Goal: Browse casually

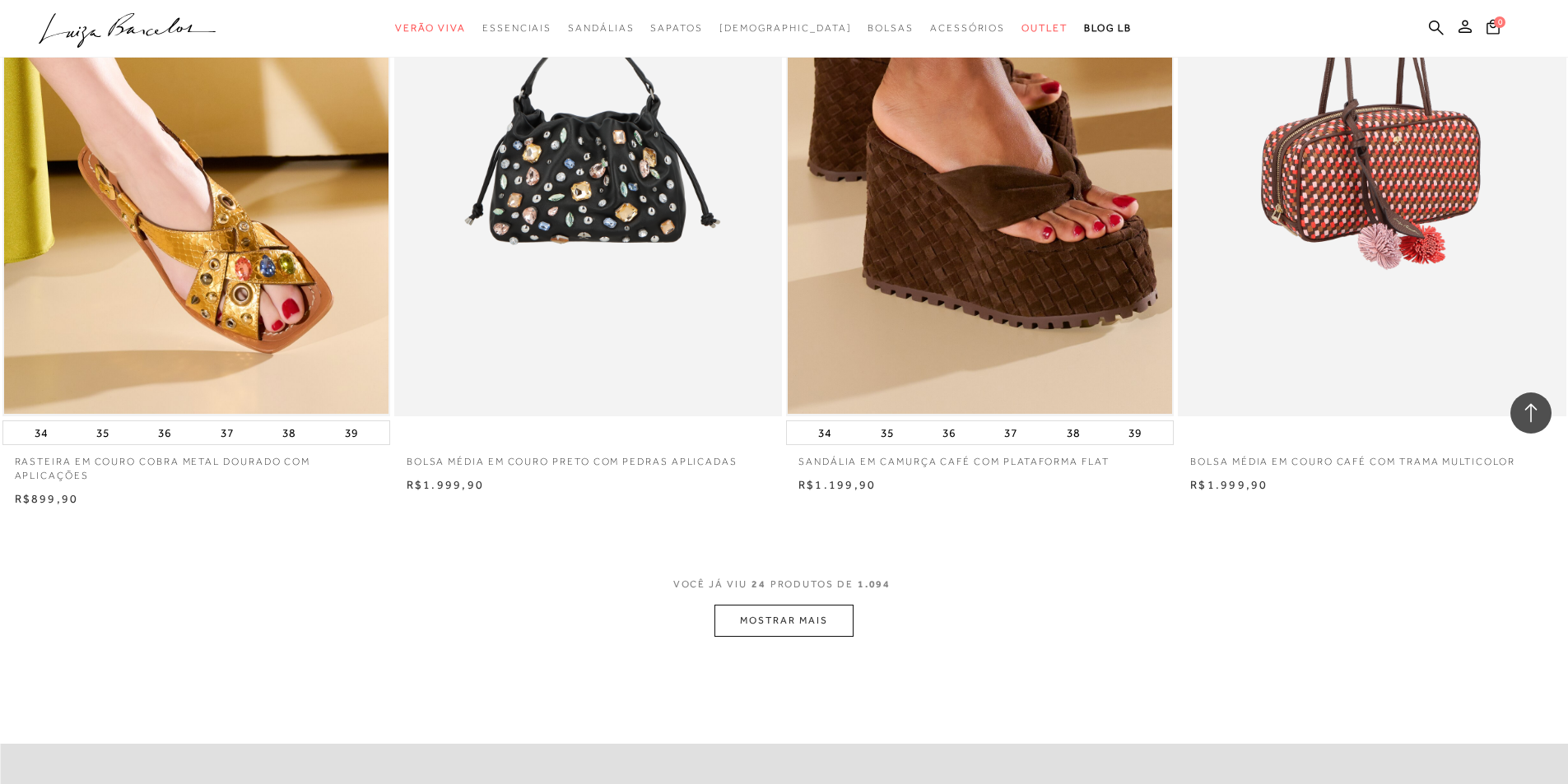
scroll to position [4115, 0]
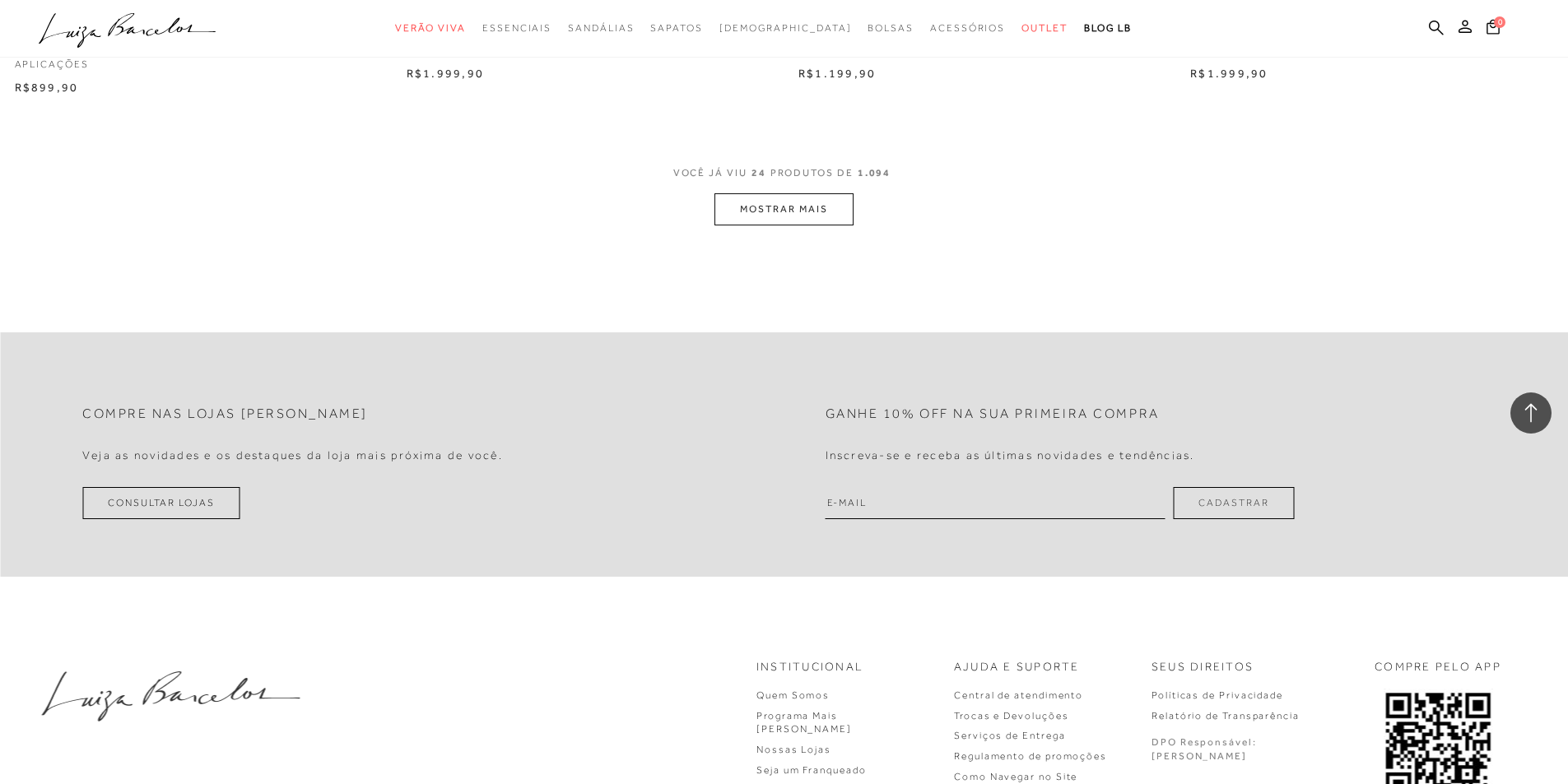
click at [839, 225] on button "MOSTRAR MAIS" at bounding box center [783, 209] width 138 height 32
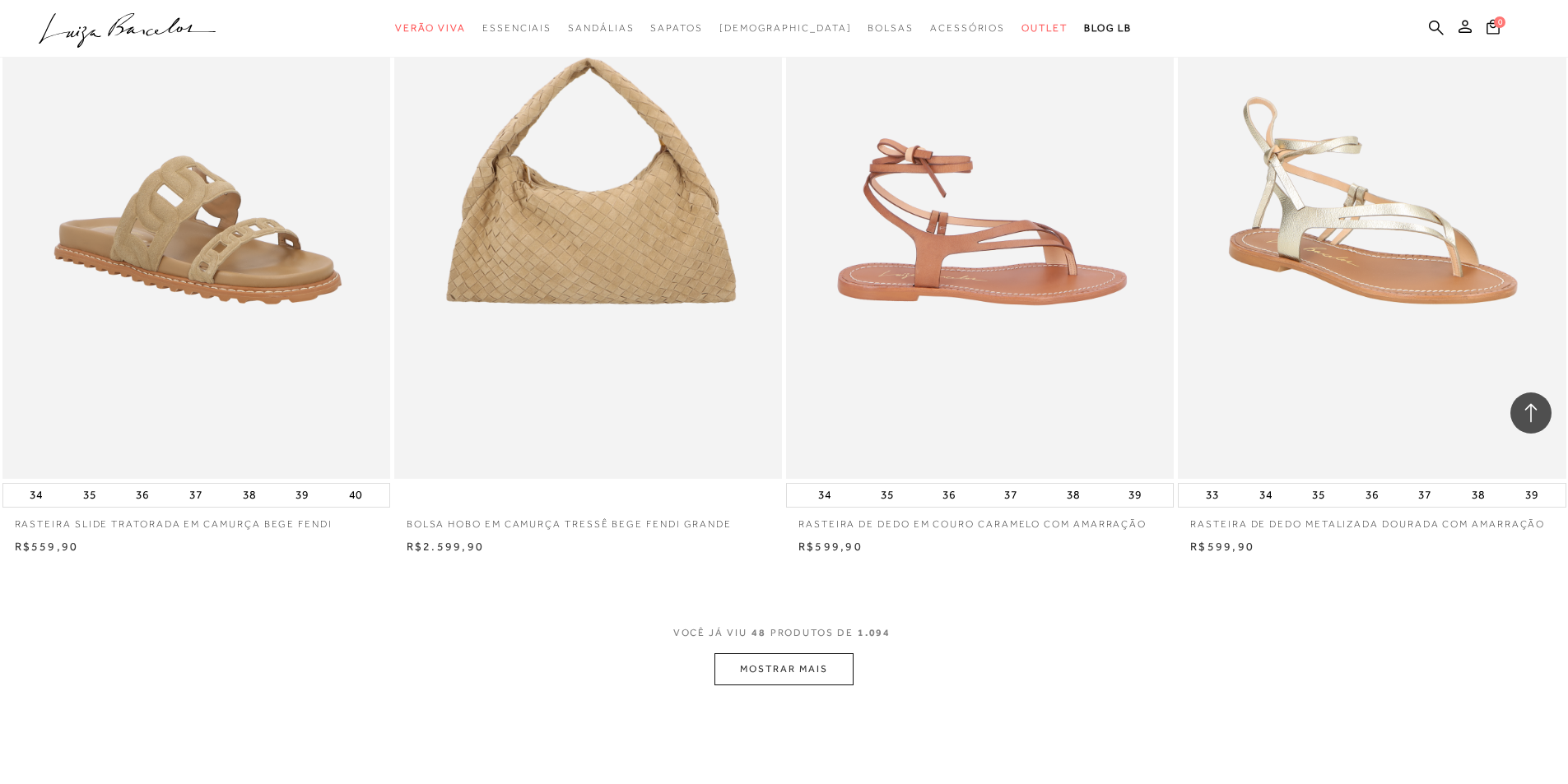
scroll to position [7901, 0]
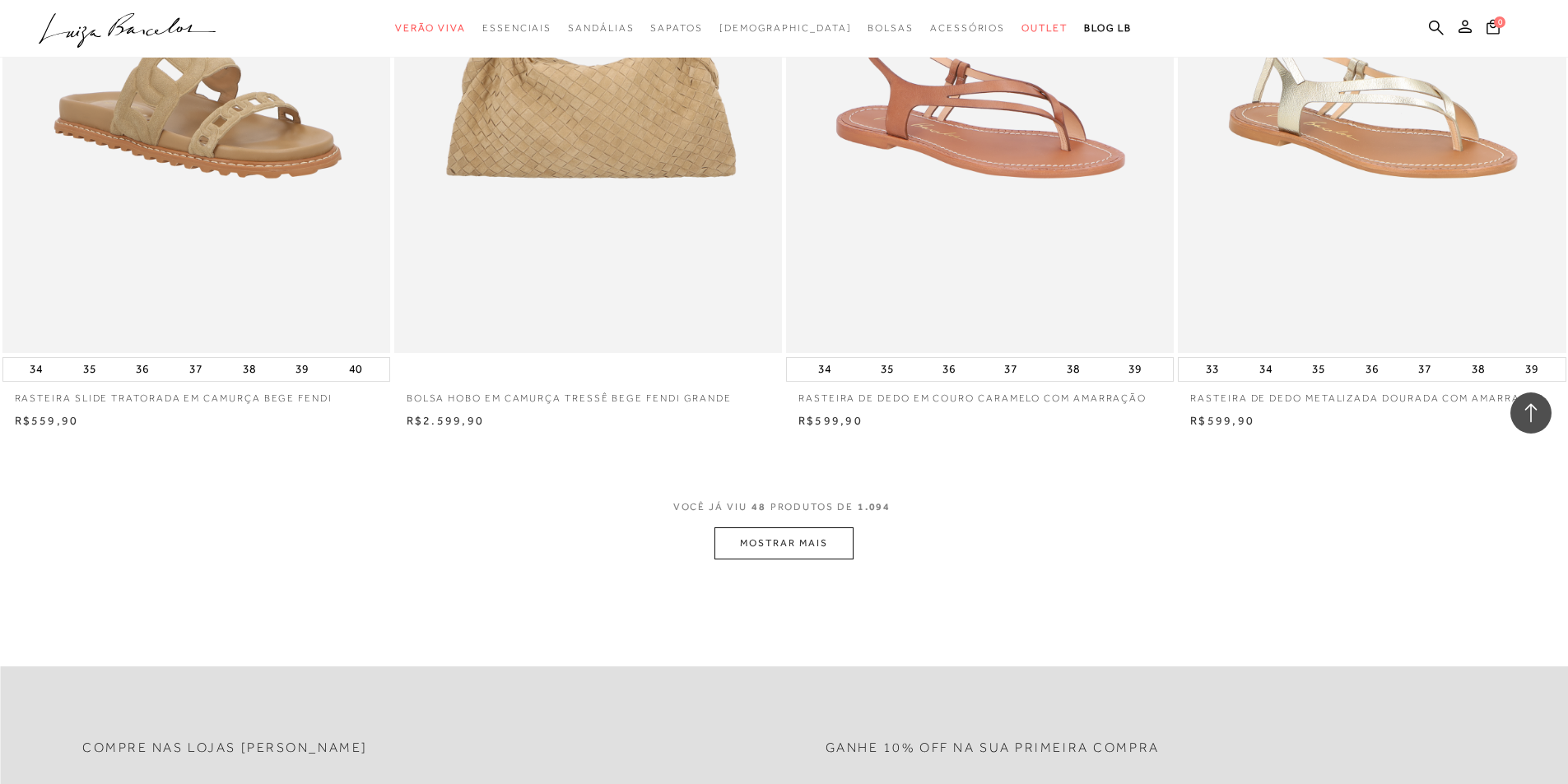
click at [774, 550] on button "MOSTRAR MAIS" at bounding box center [783, 543] width 138 height 32
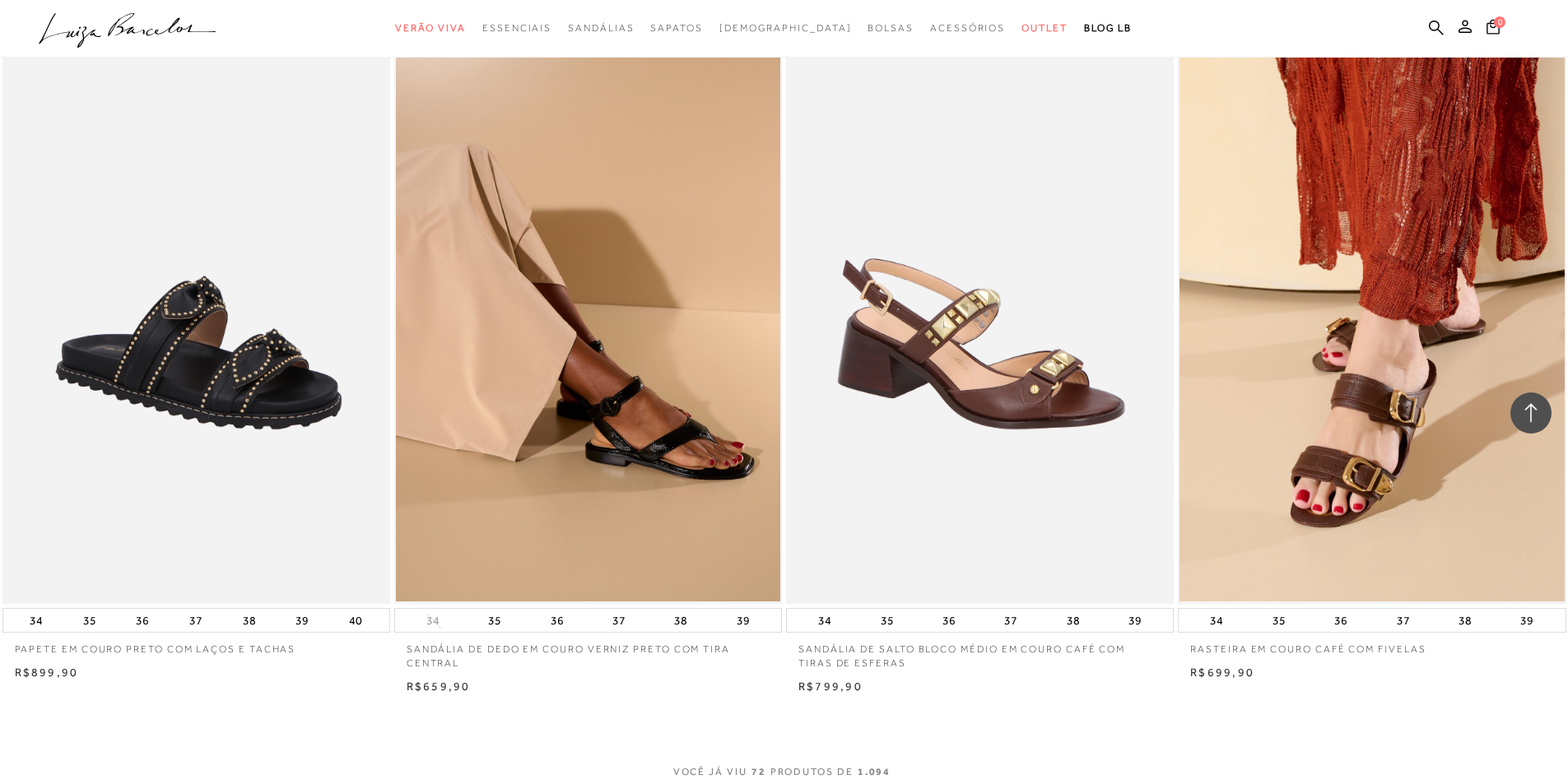
scroll to position [12180, 0]
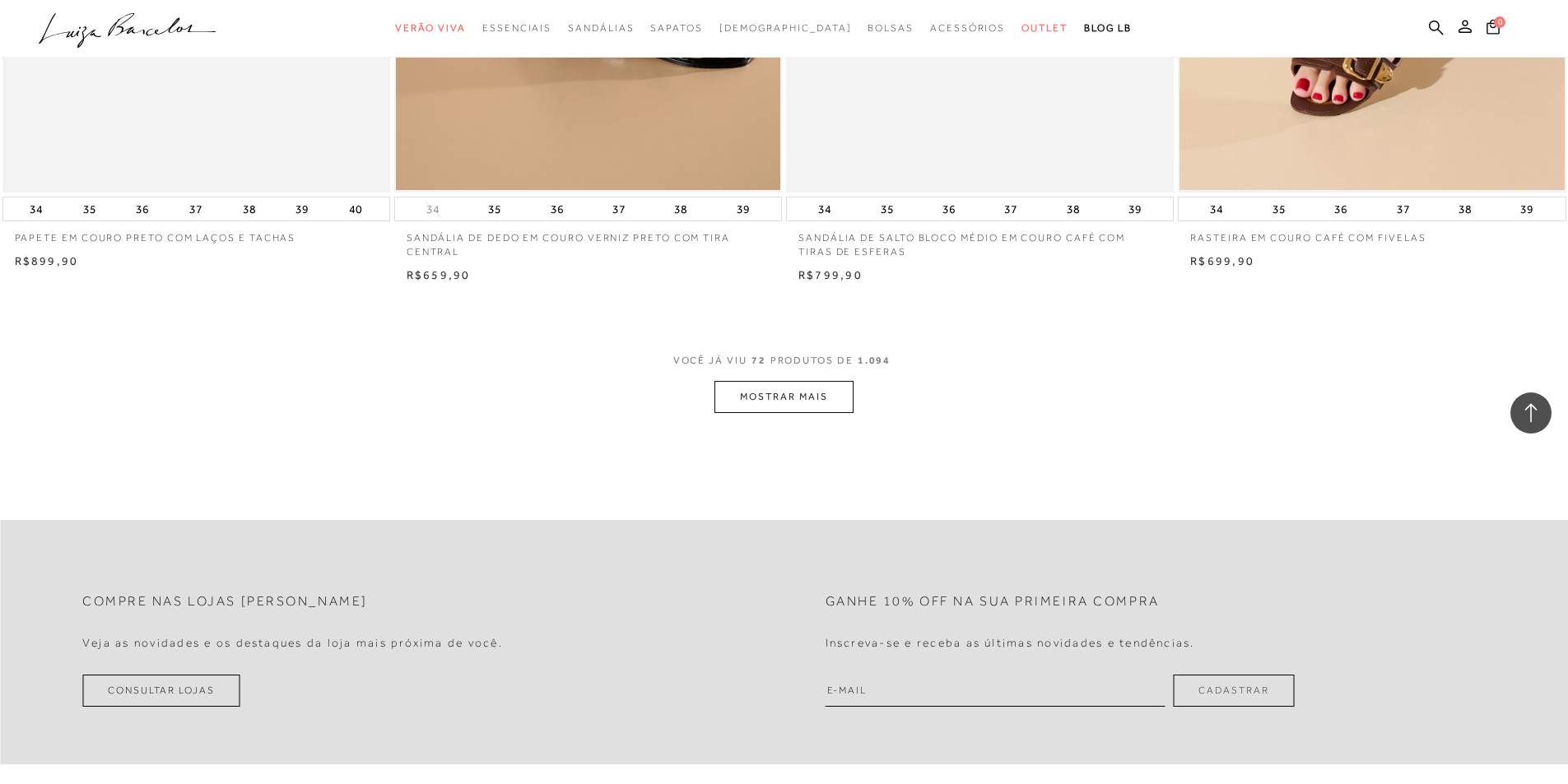
click at [783, 406] on button "MOSTRAR MAIS" at bounding box center [783, 396] width 138 height 32
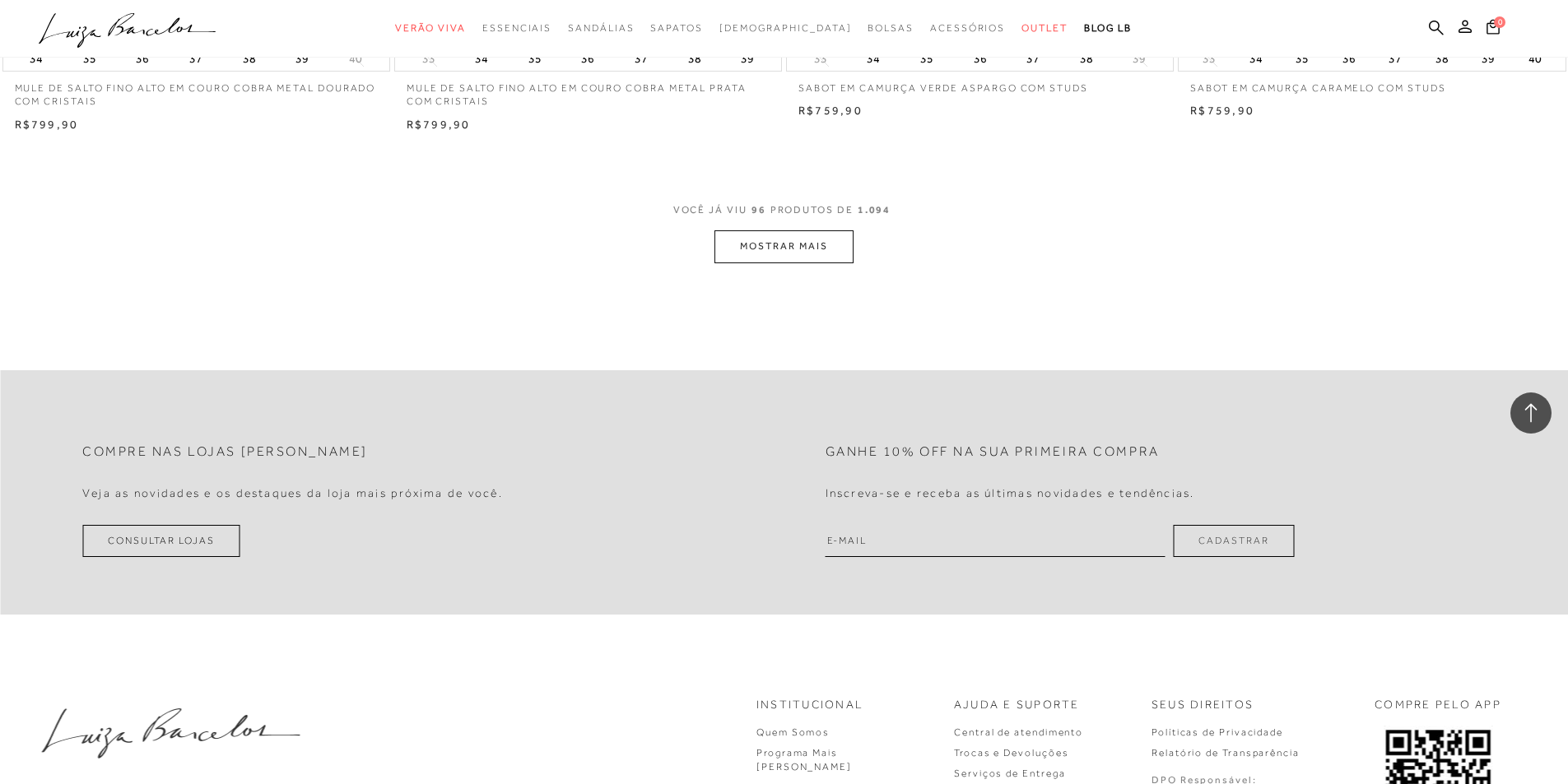
scroll to position [16541, 0]
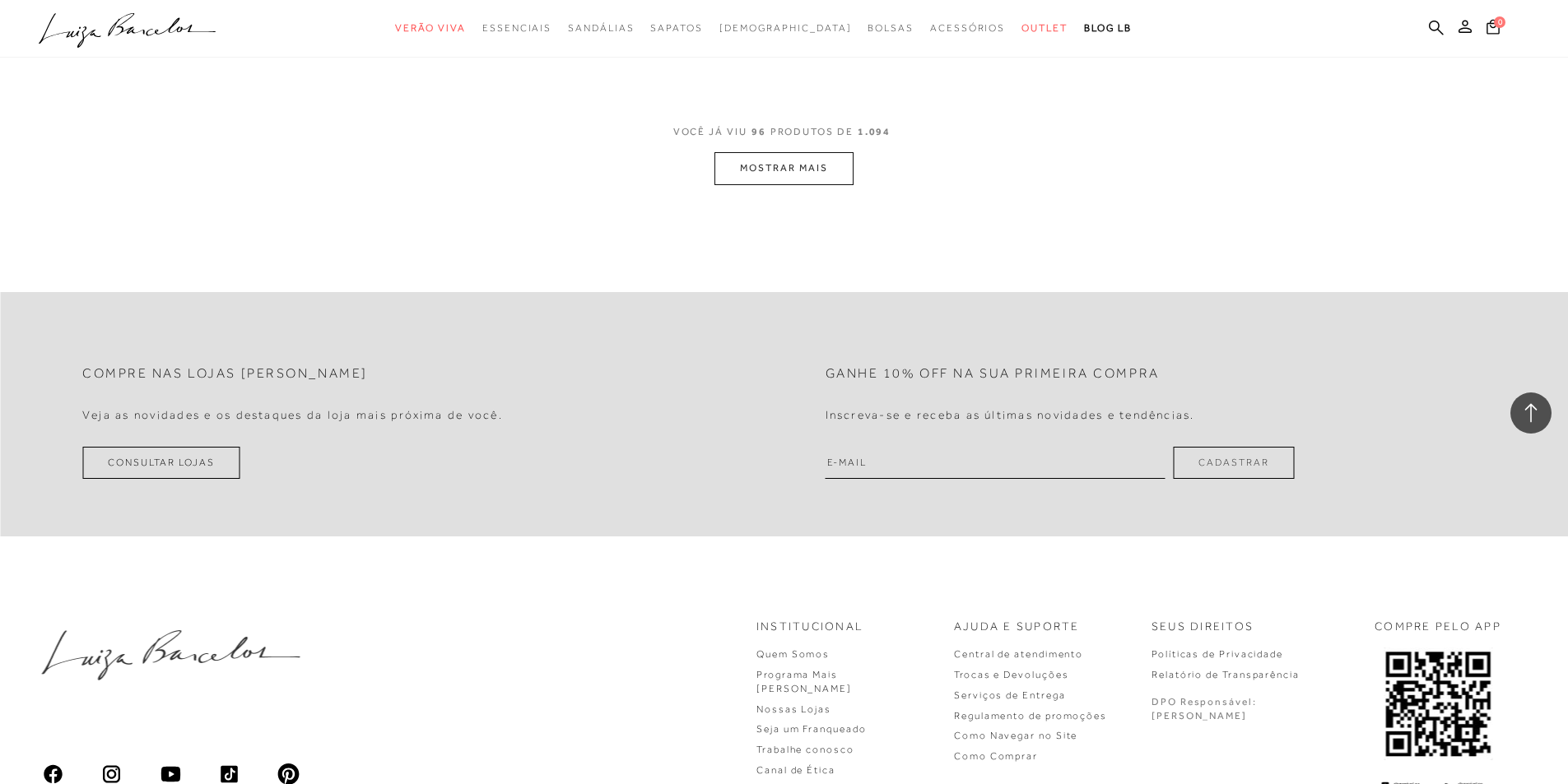
click at [771, 175] on button "MOSTRAR MAIS" at bounding box center [783, 168] width 138 height 32
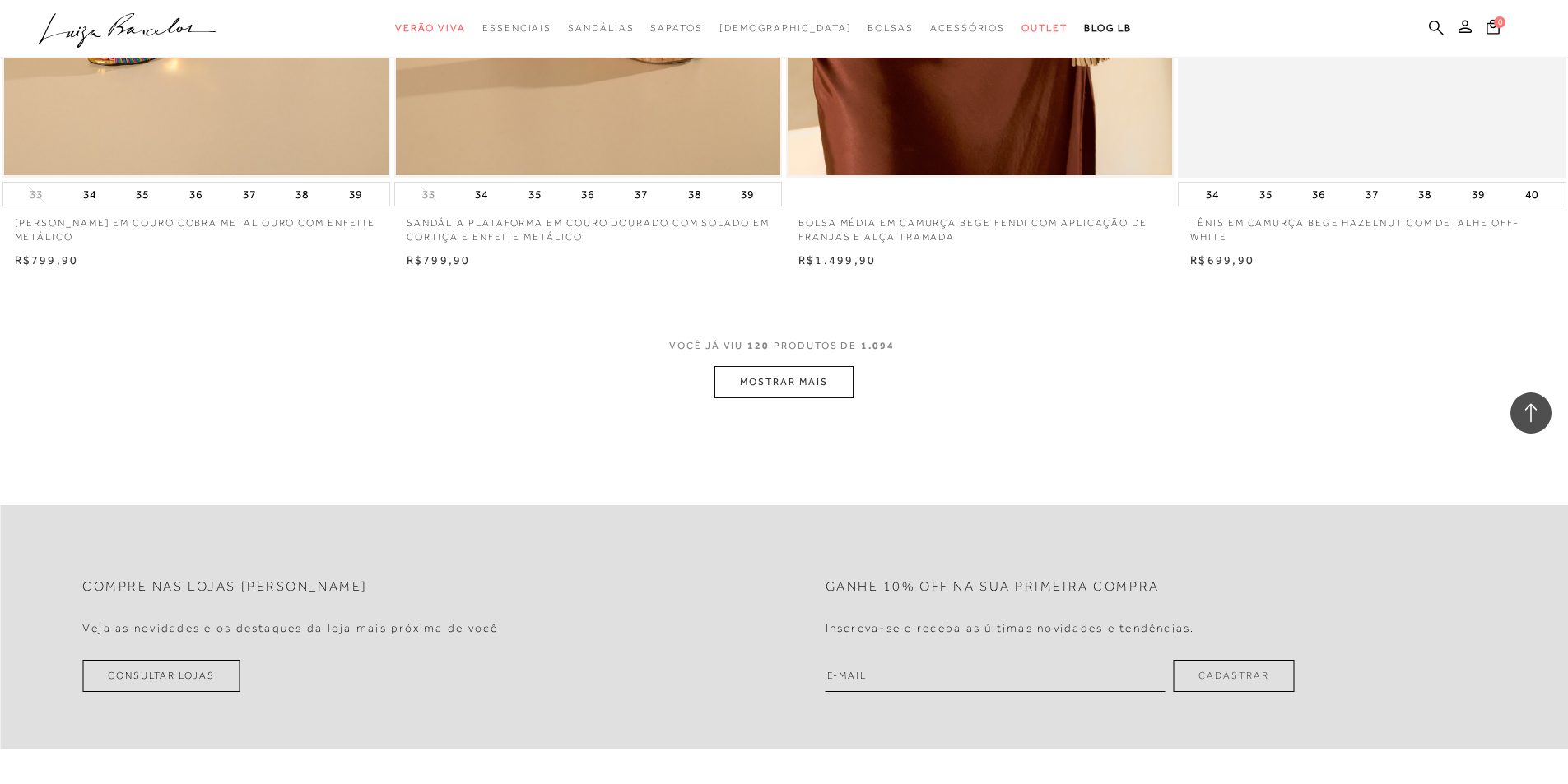
scroll to position [20656, 0]
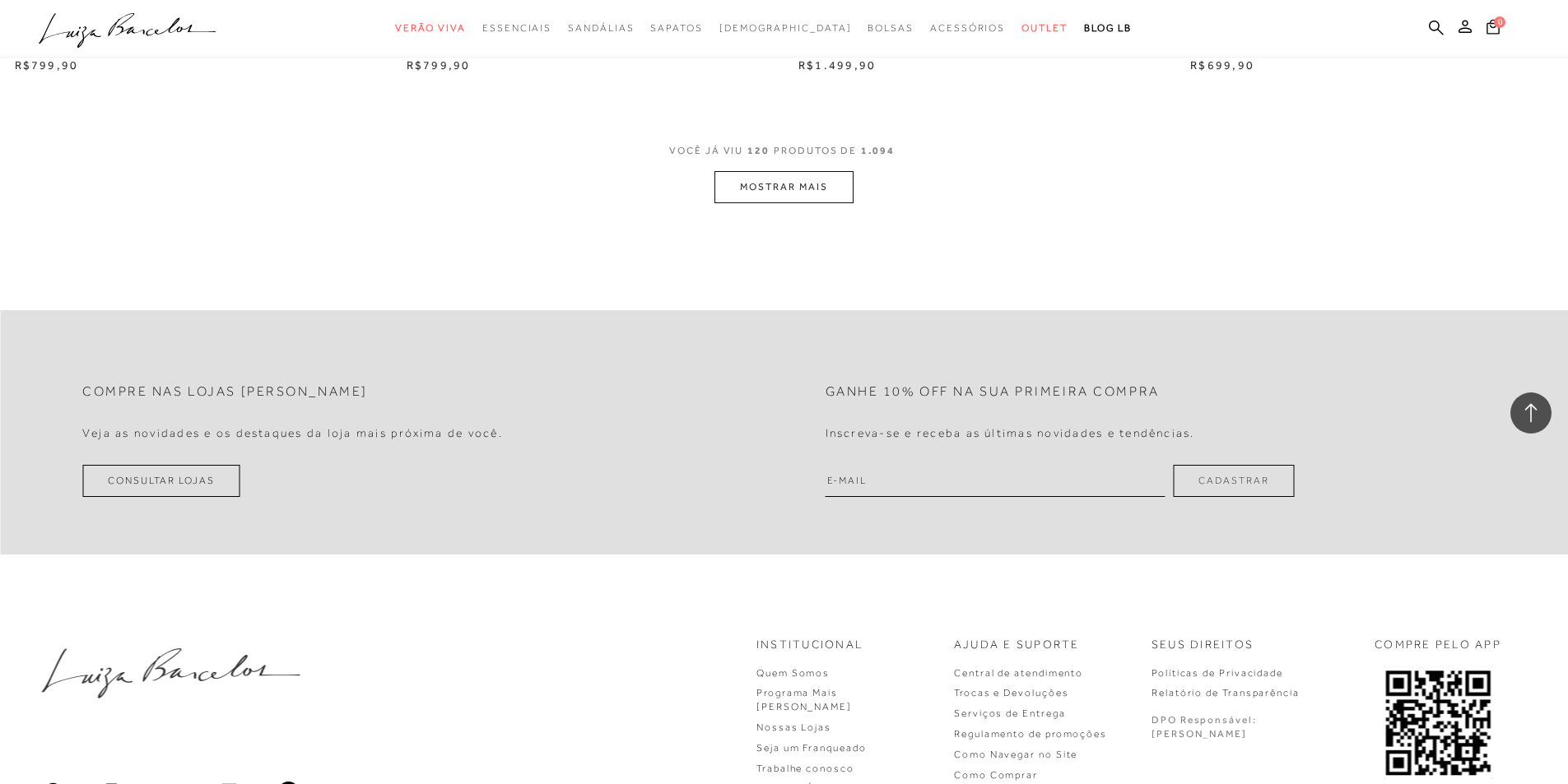
click at [756, 204] on button "MOSTRAR MAIS" at bounding box center [783, 187] width 138 height 32
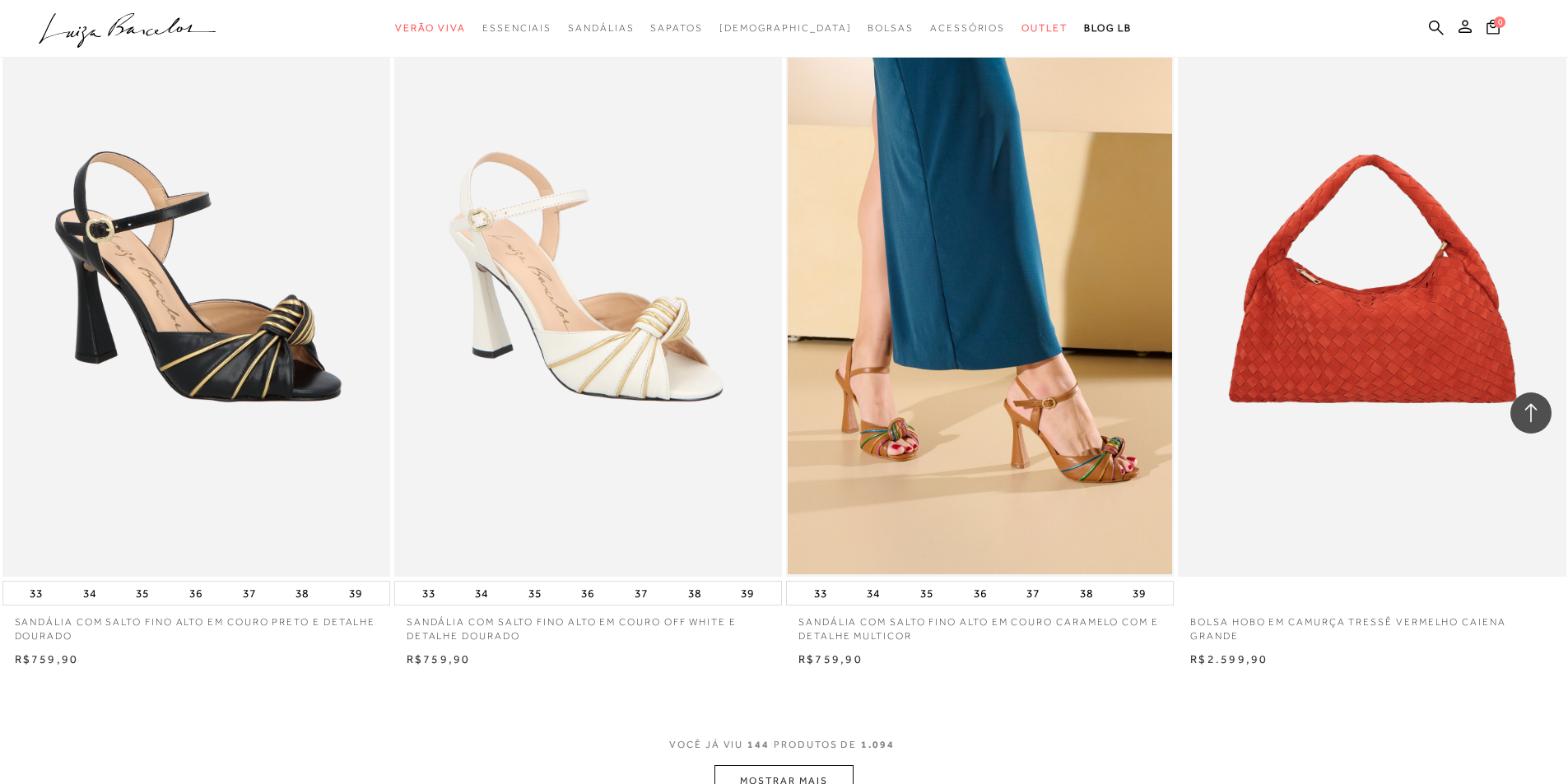
scroll to position [24606, 0]
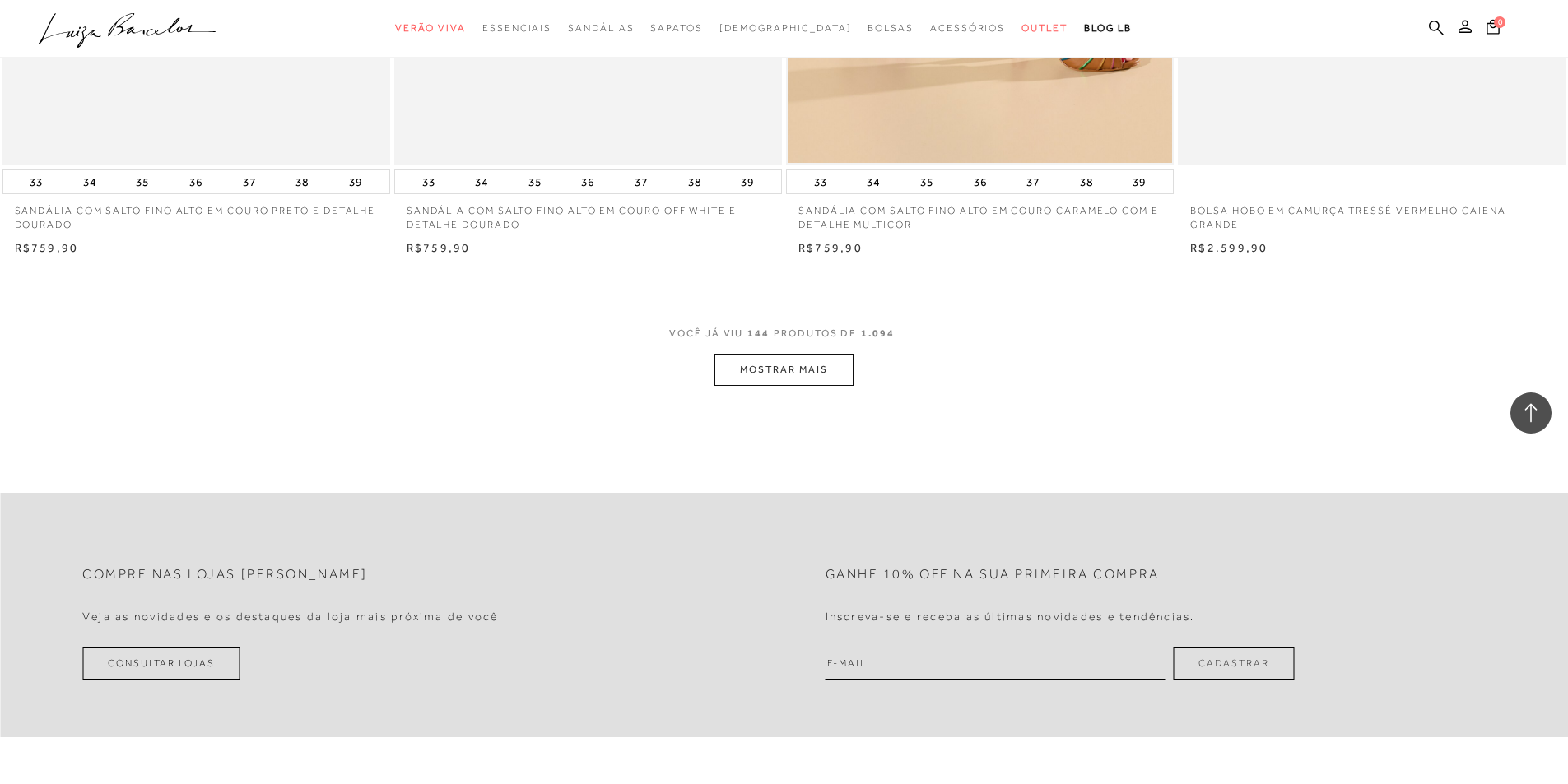
click at [806, 374] on button "MOSTRAR MAIS" at bounding box center [783, 370] width 138 height 32
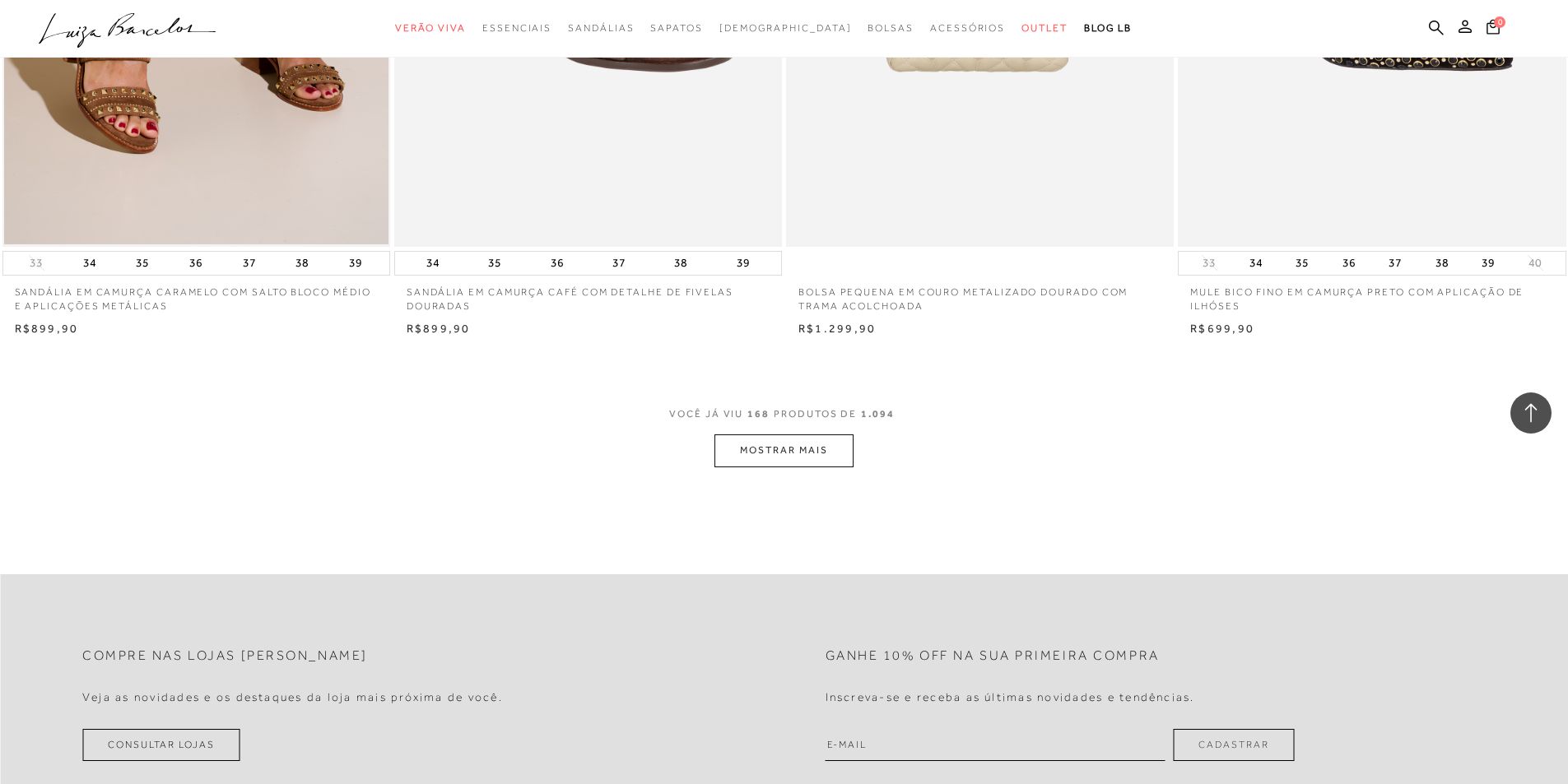
scroll to position [28750, 0]
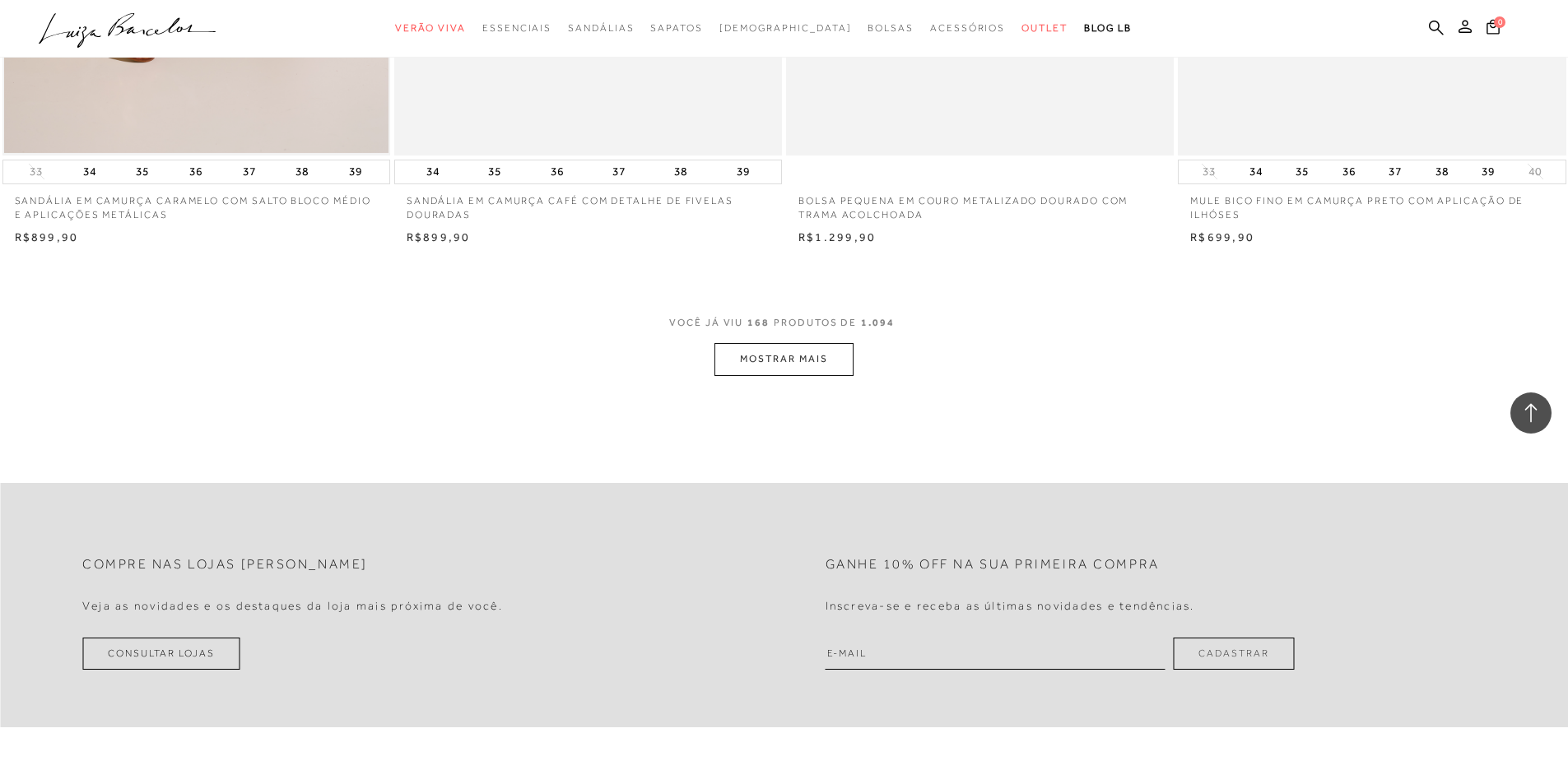
click at [808, 364] on button "MOSTRAR MAIS" at bounding box center [783, 359] width 138 height 32
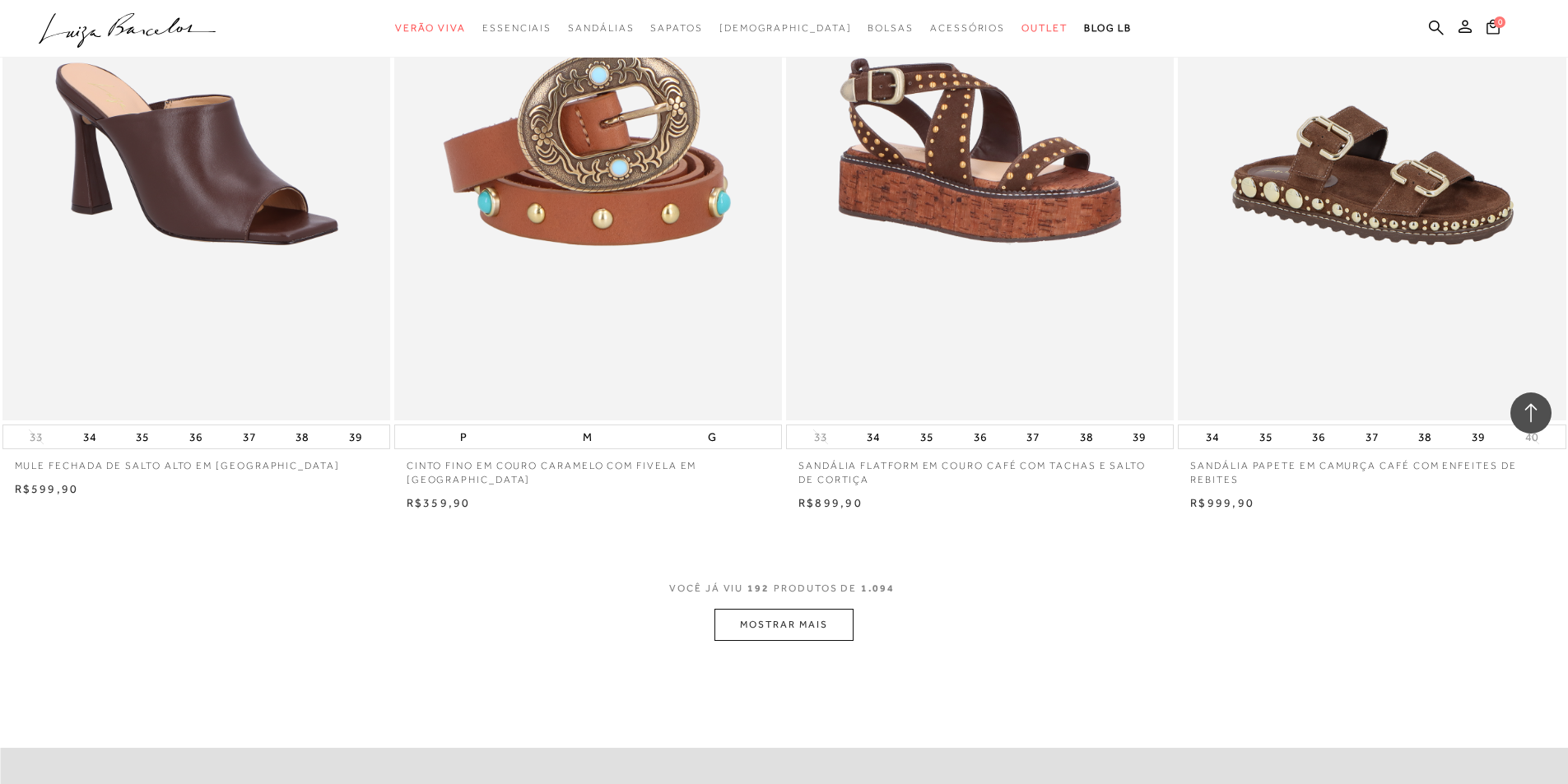
scroll to position [33111, 0]
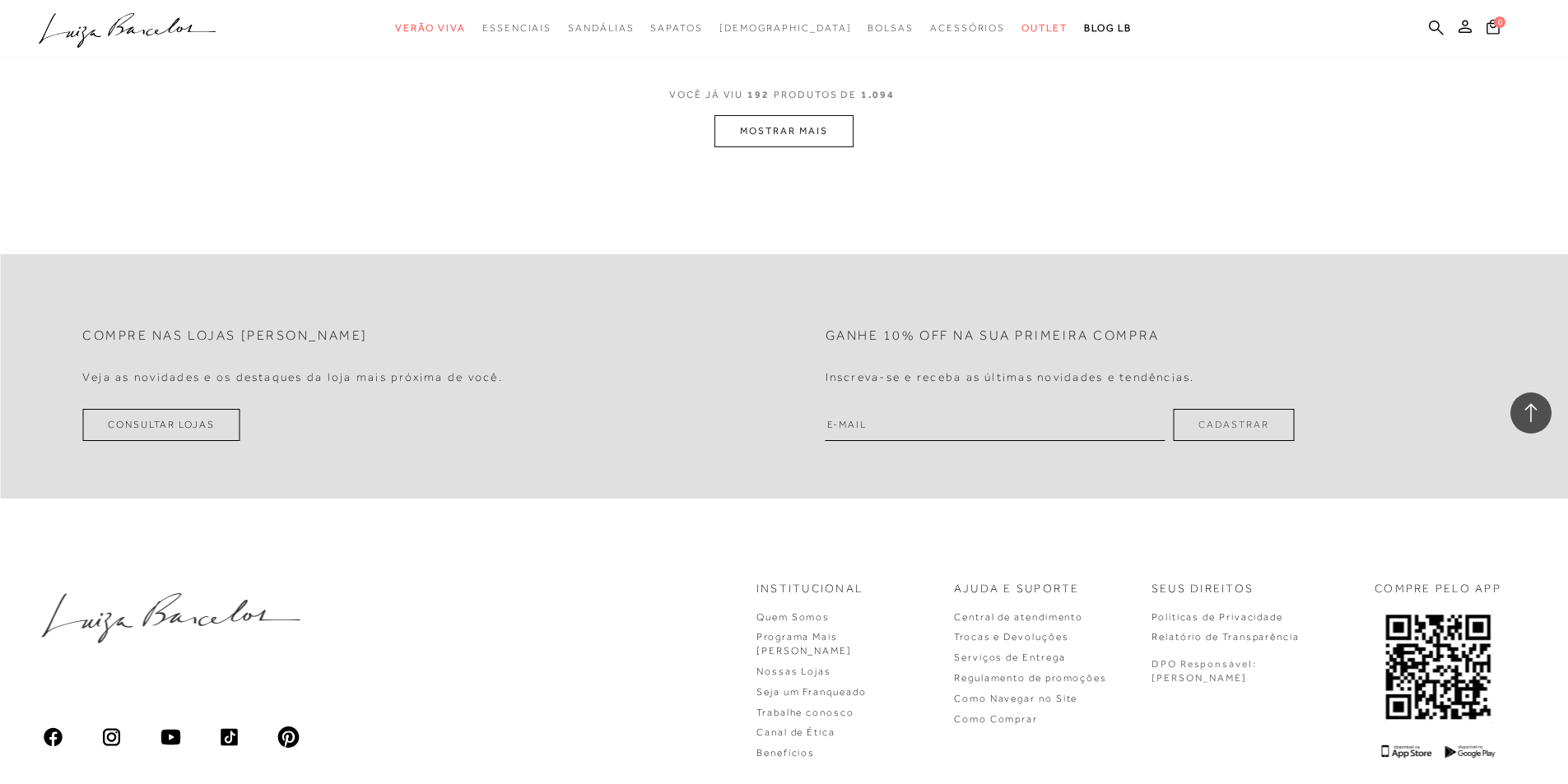
click at [812, 143] on button "MOSTRAR MAIS" at bounding box center [783, 131] width 138 height 32
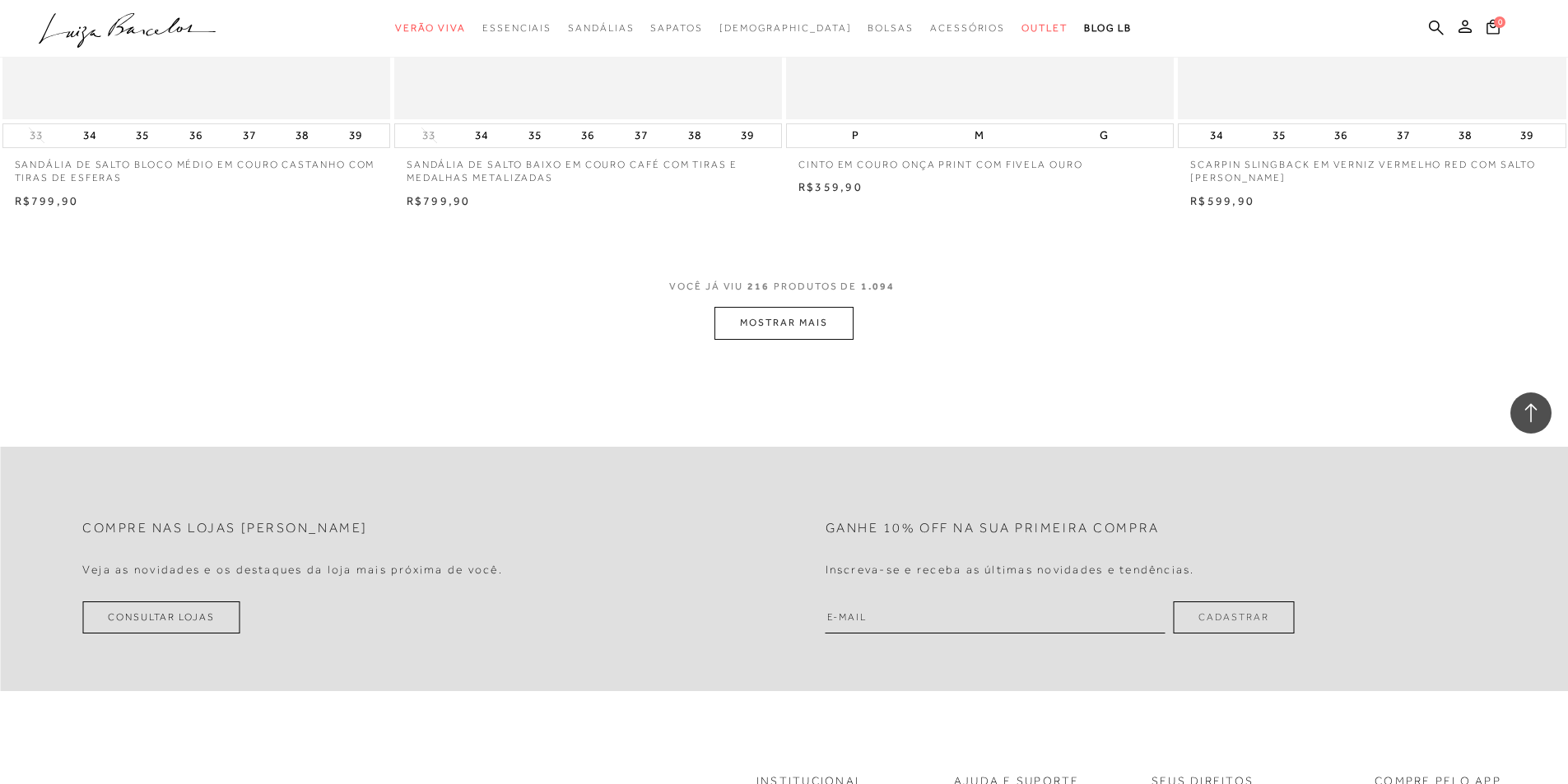
scroll to position [37061, 0]
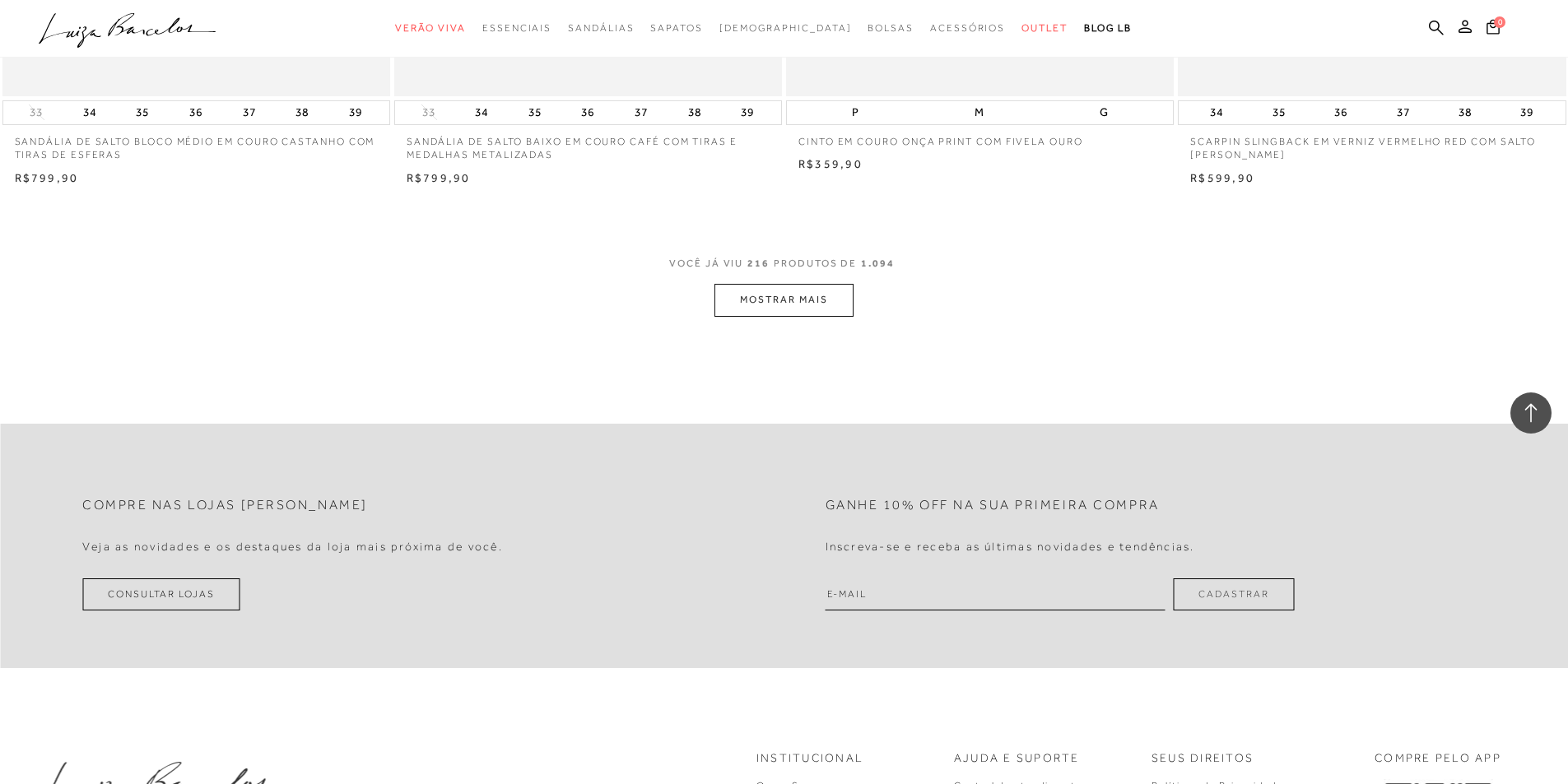
click at [804, 316] on button "MOSTRAR MAIS" at bounding box center [783, 300] width 138 height 32
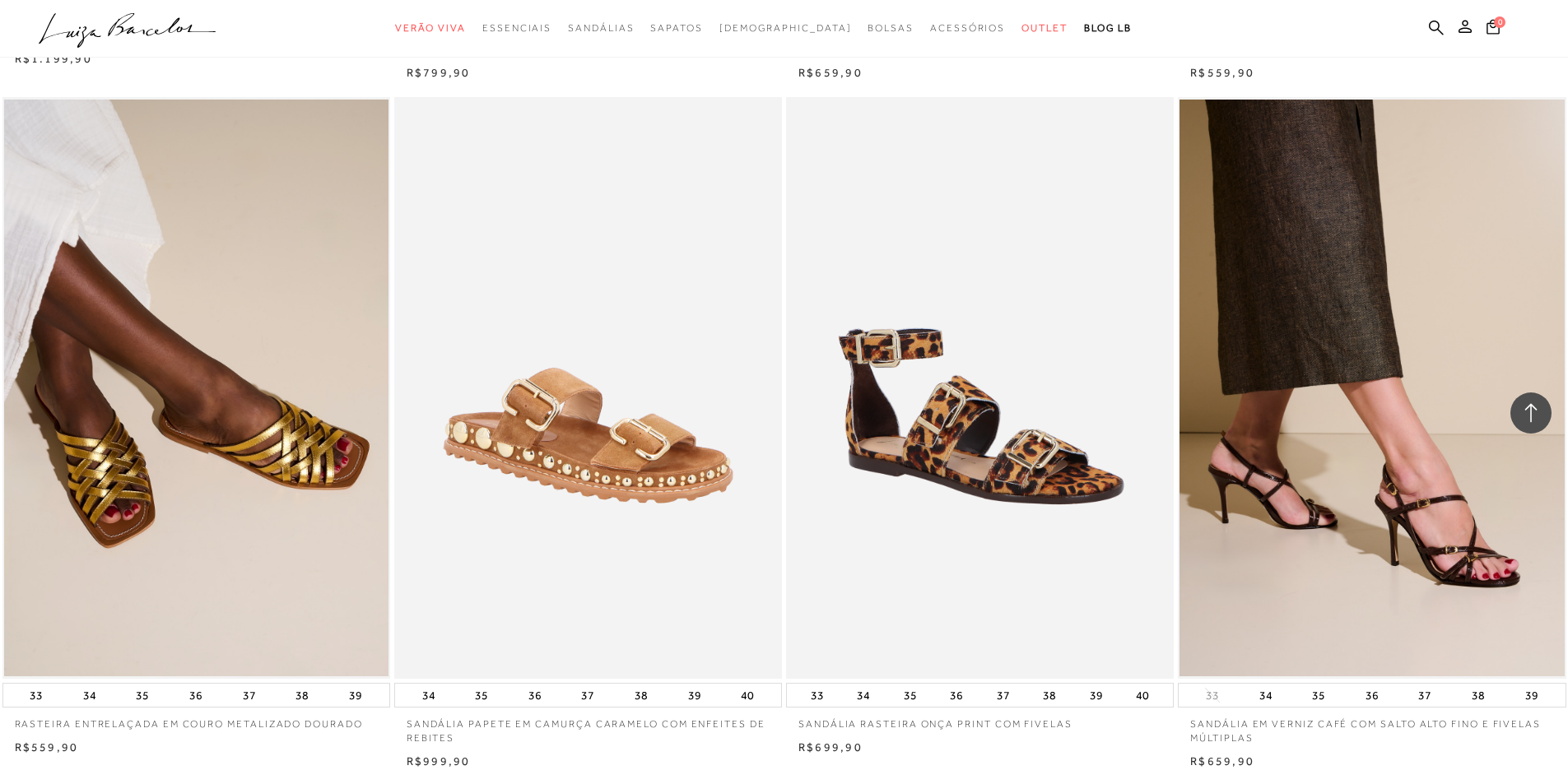
scroll to position [41094, 0]
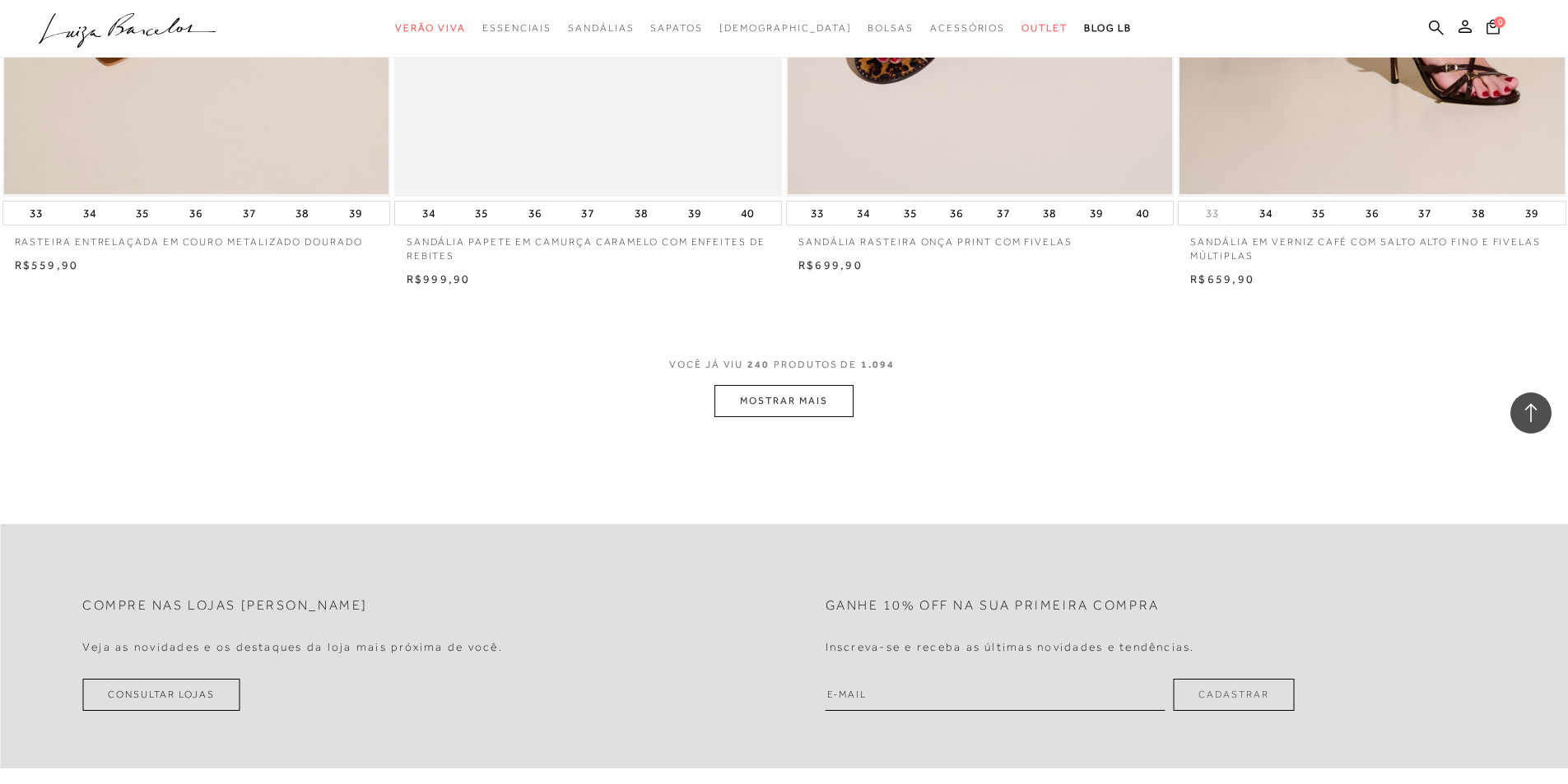
click at [793, 417] on button "MOSTRAR MAIS" at bounding box center [783, 400] width 138 height 32
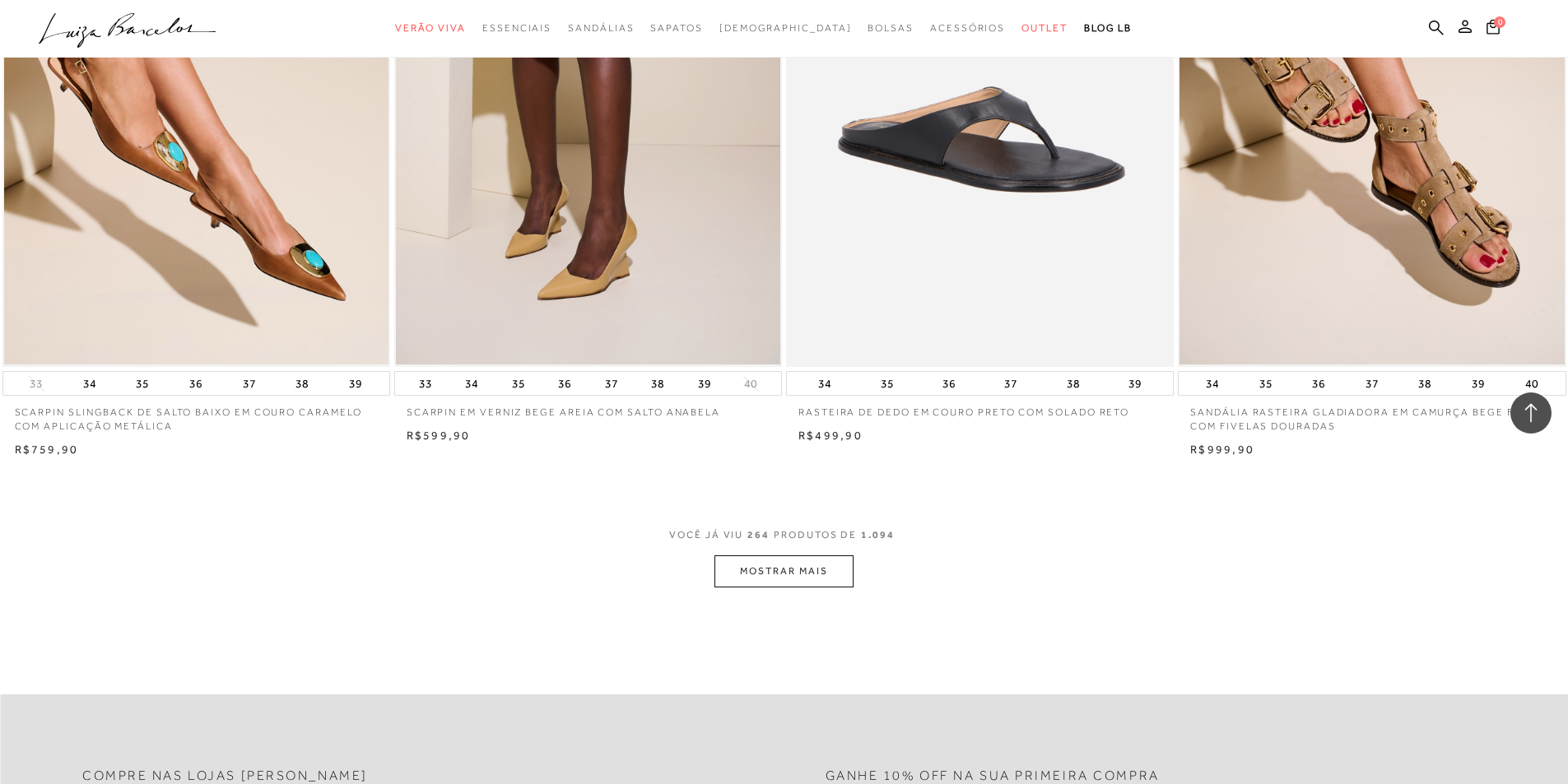
scroll to position [45209, 0]
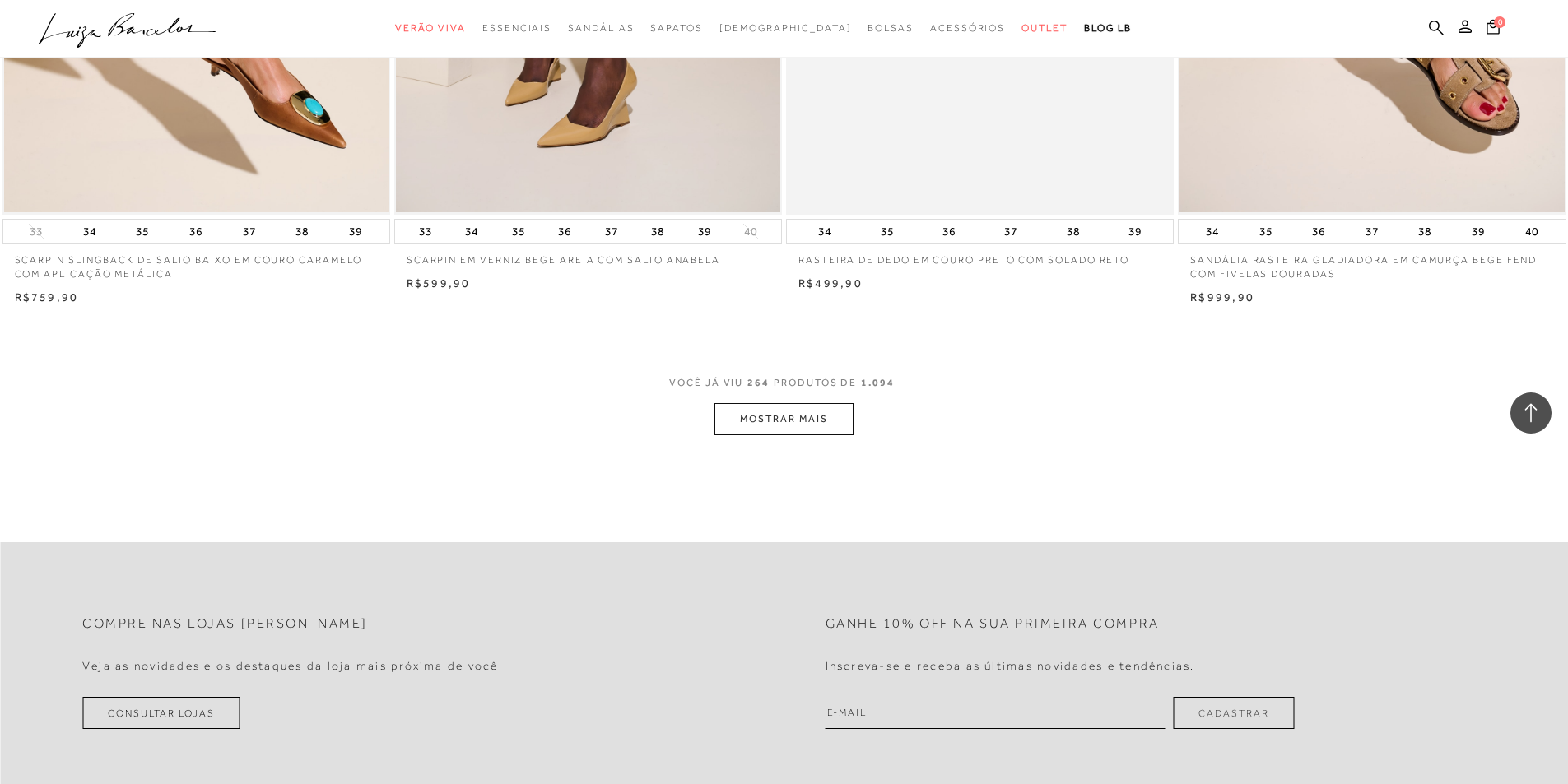
click at [782, 436] on button "MOSTRAR MAIS" at bounding box center [783, 419] width 138 height 32
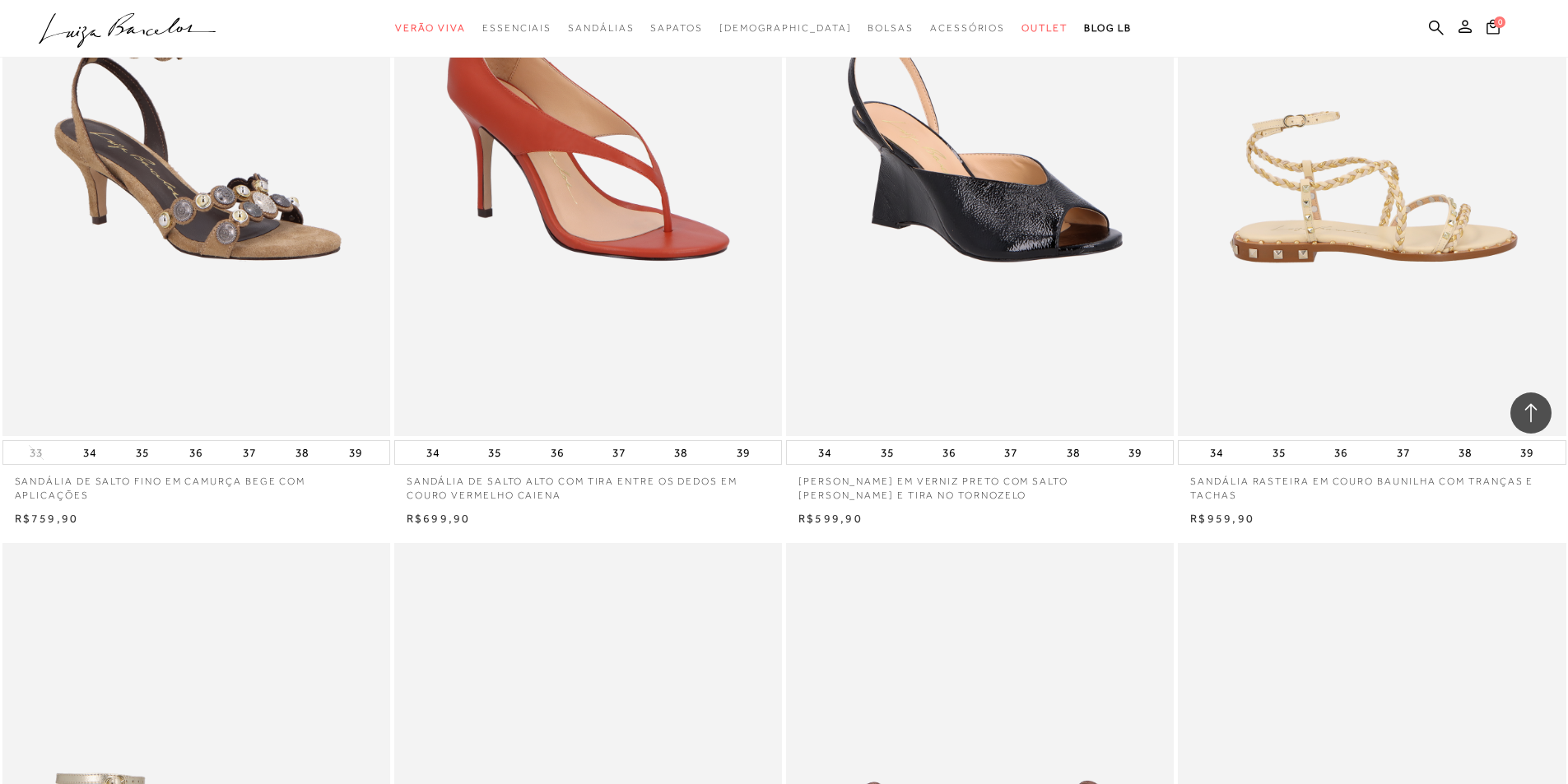
scroll to position [48911, 0]
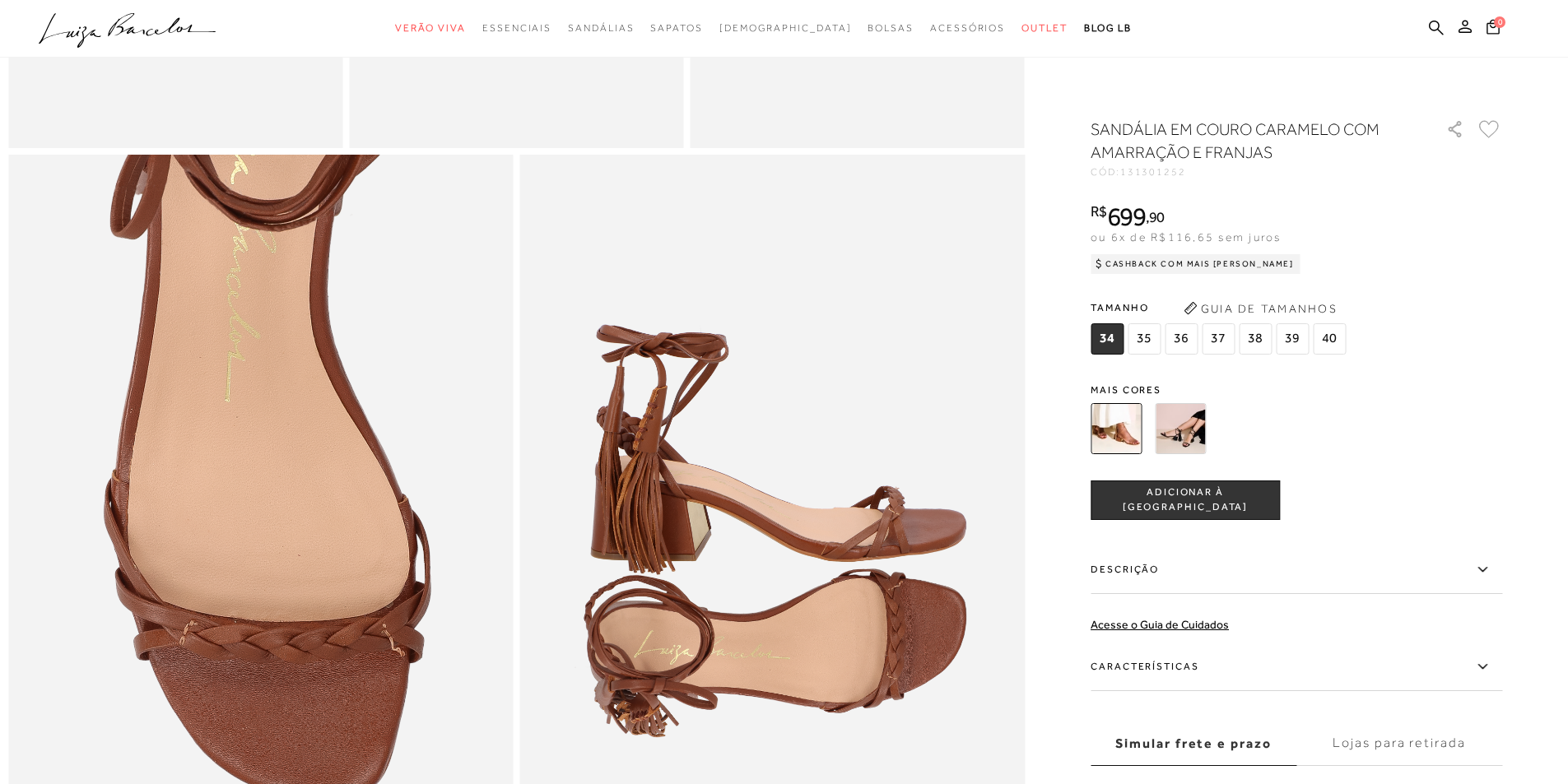
scroll to position [1563, 0]
